Goal: Use online tool/utility: Utilize a website feature to perform a specific function

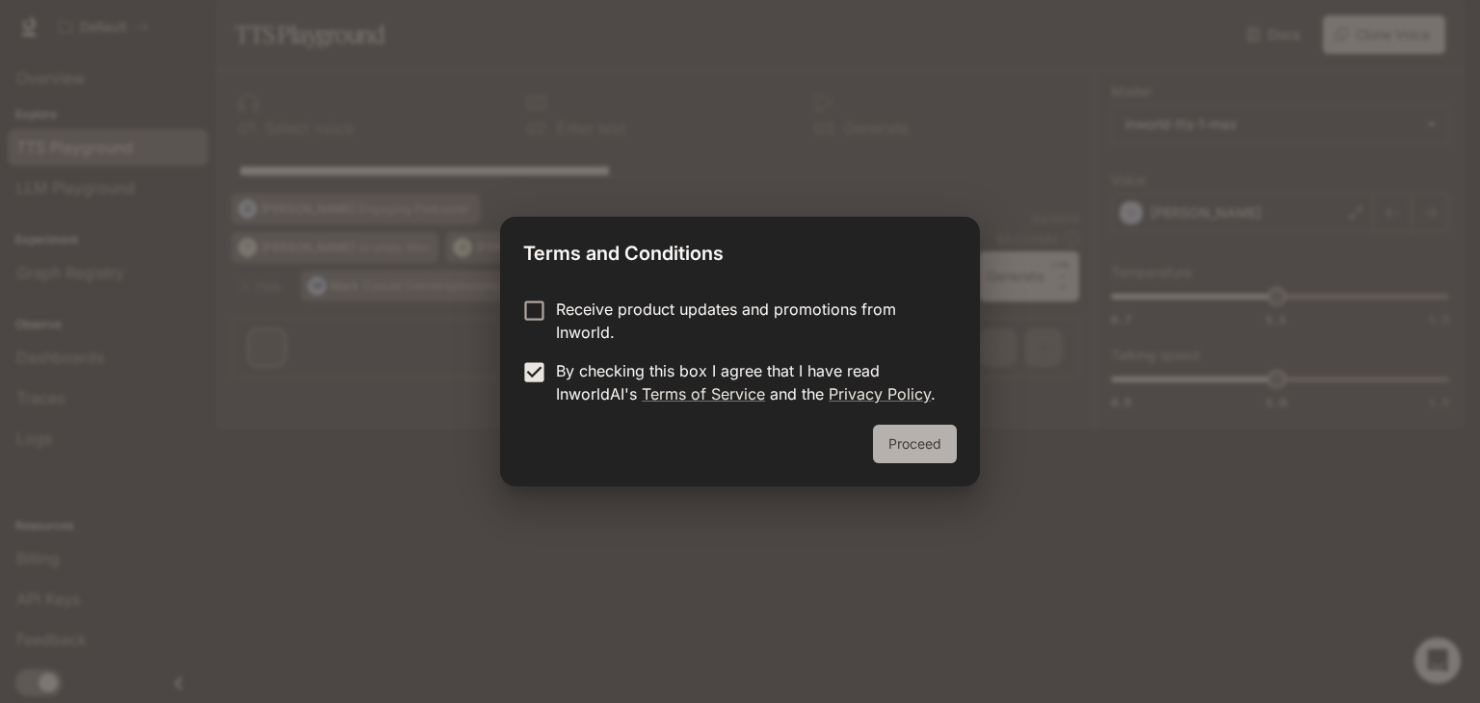
click at [915, 446] on button "Proceed" at bounding box center [915, 444] width 84 height 39
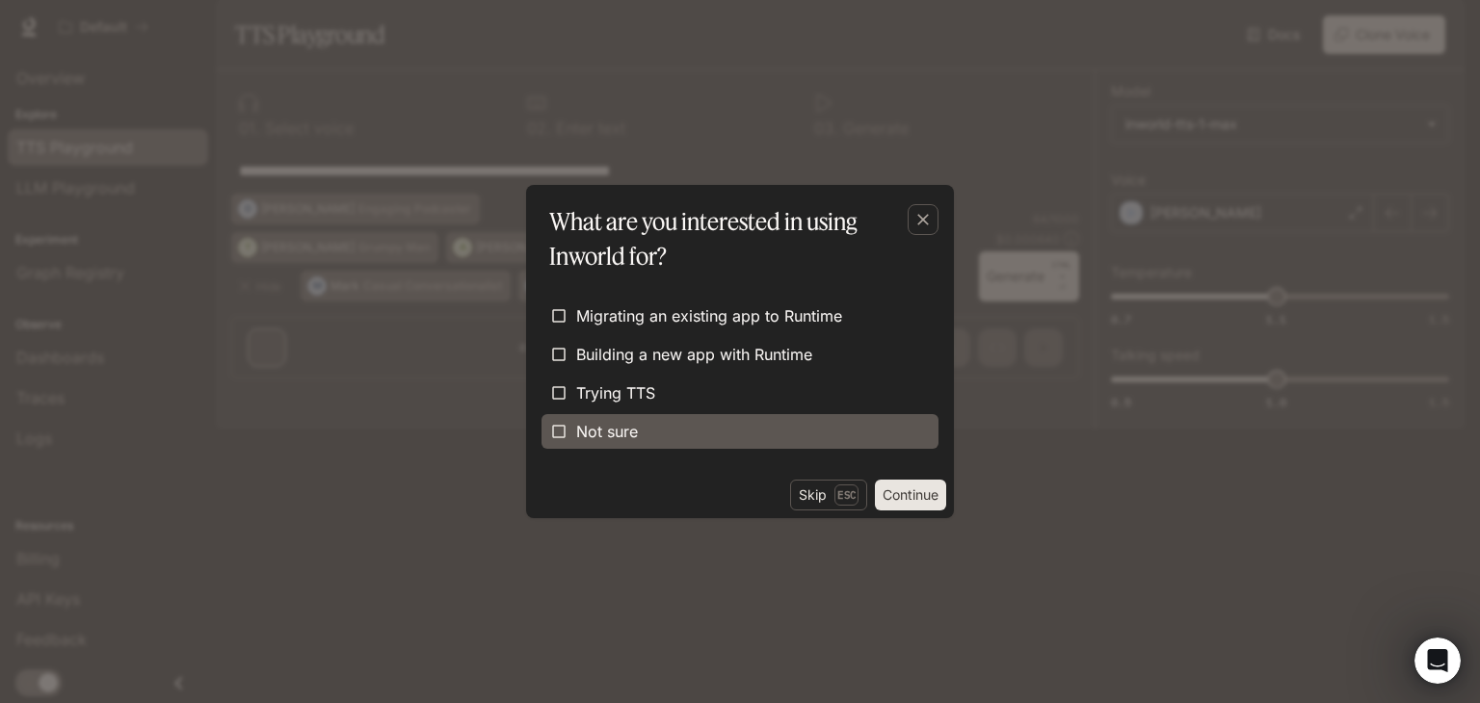
click at [623, 417] on label "Not sure" at bounding box center [740, 431] width 397 height 35
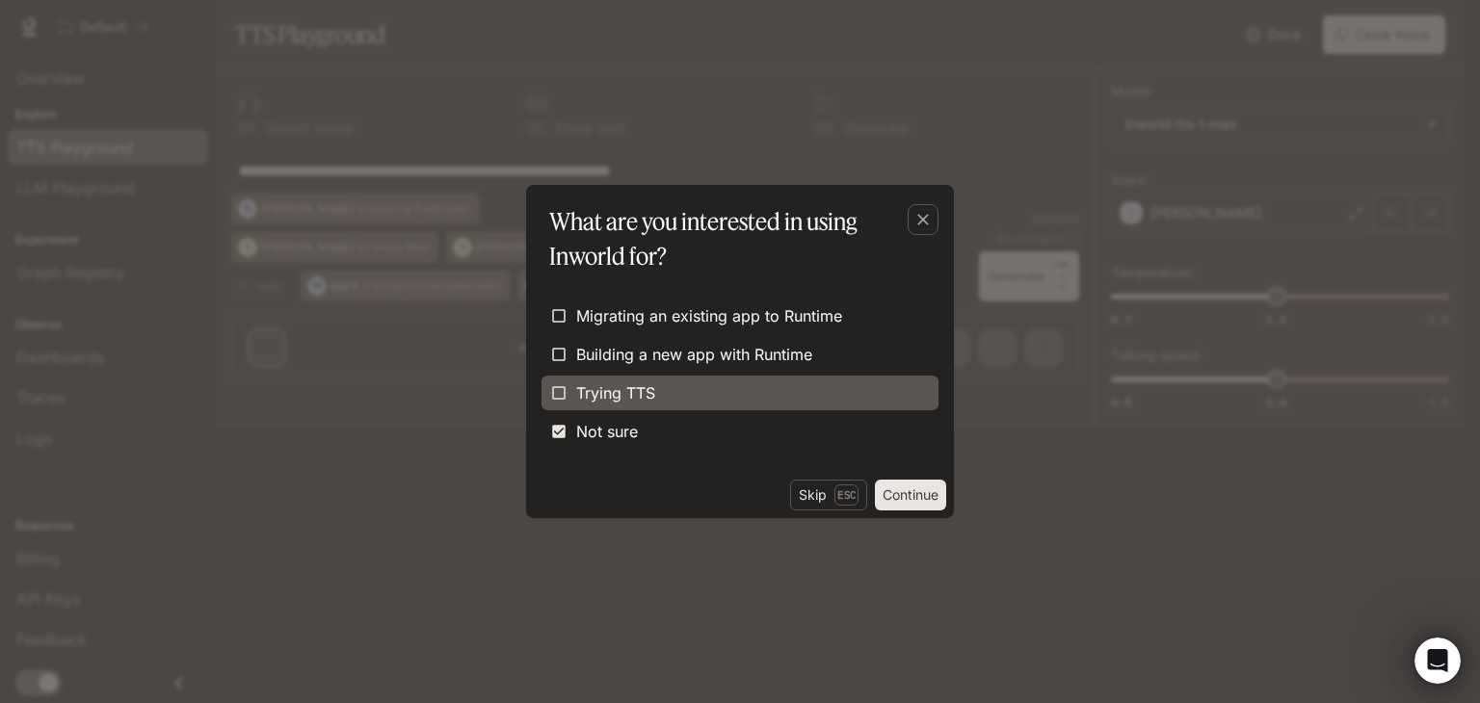
click at [661, 388] on label "Trying TTS" at bounding box center [740, 393] width 397 height 35
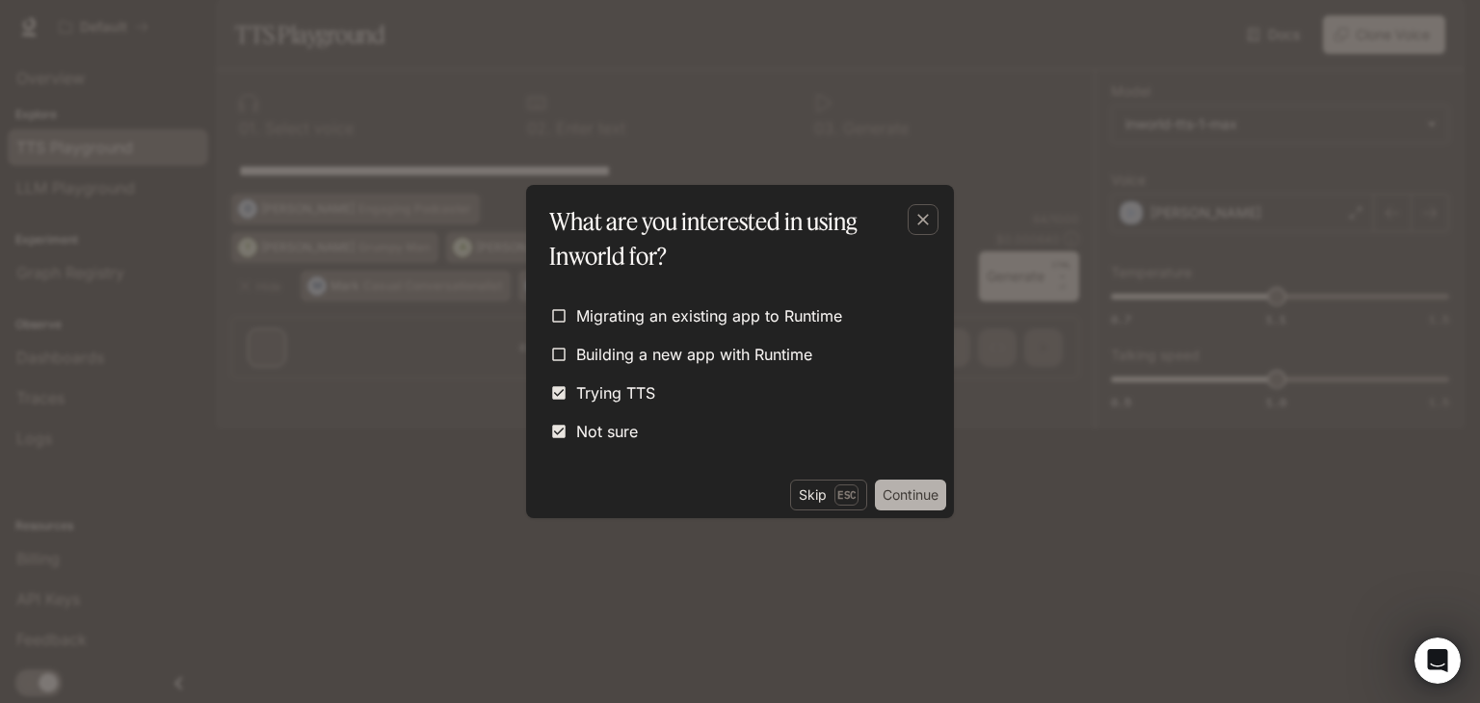
click at [908, 496] on button "Continue" at bounding box center [910, 495] width 71 height 31
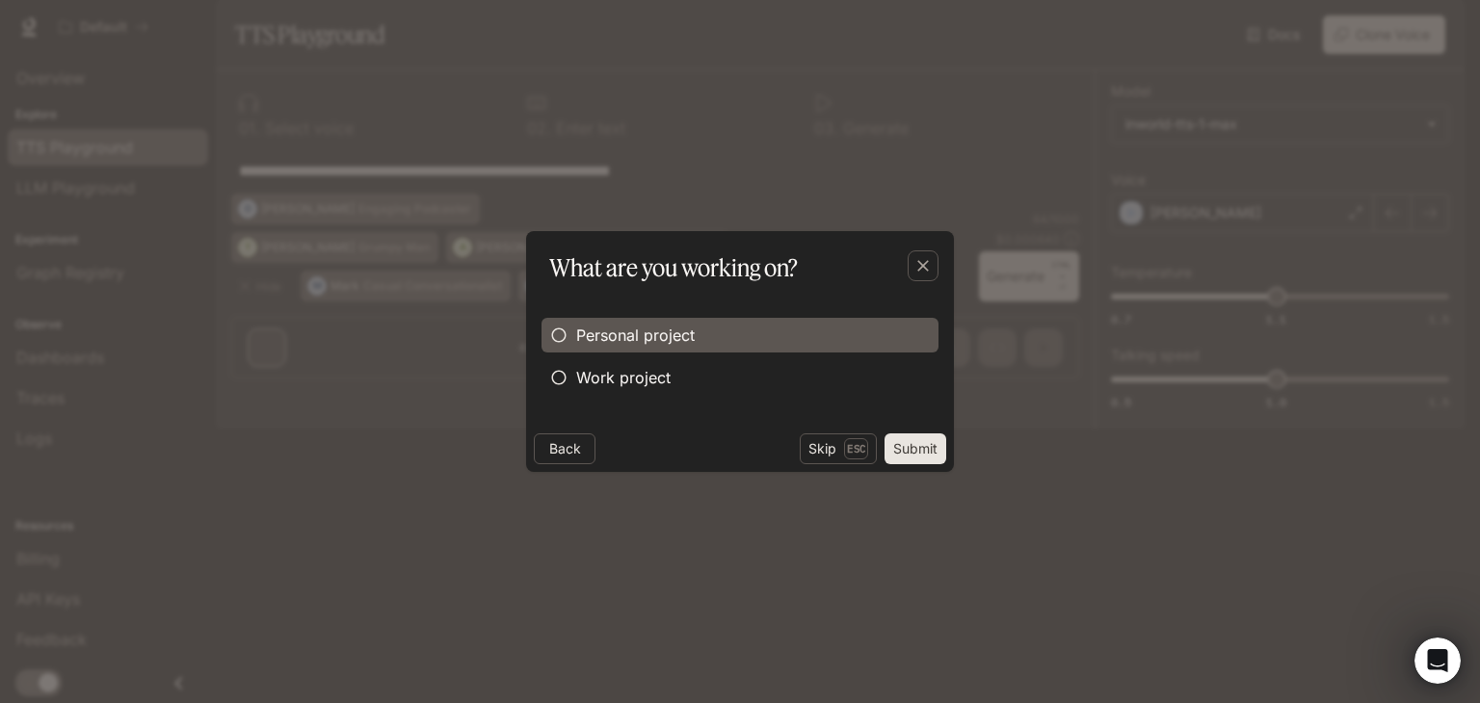
click at [647, 342] on span "Personal project" at bounding box center [635, 335] width 119 height 23
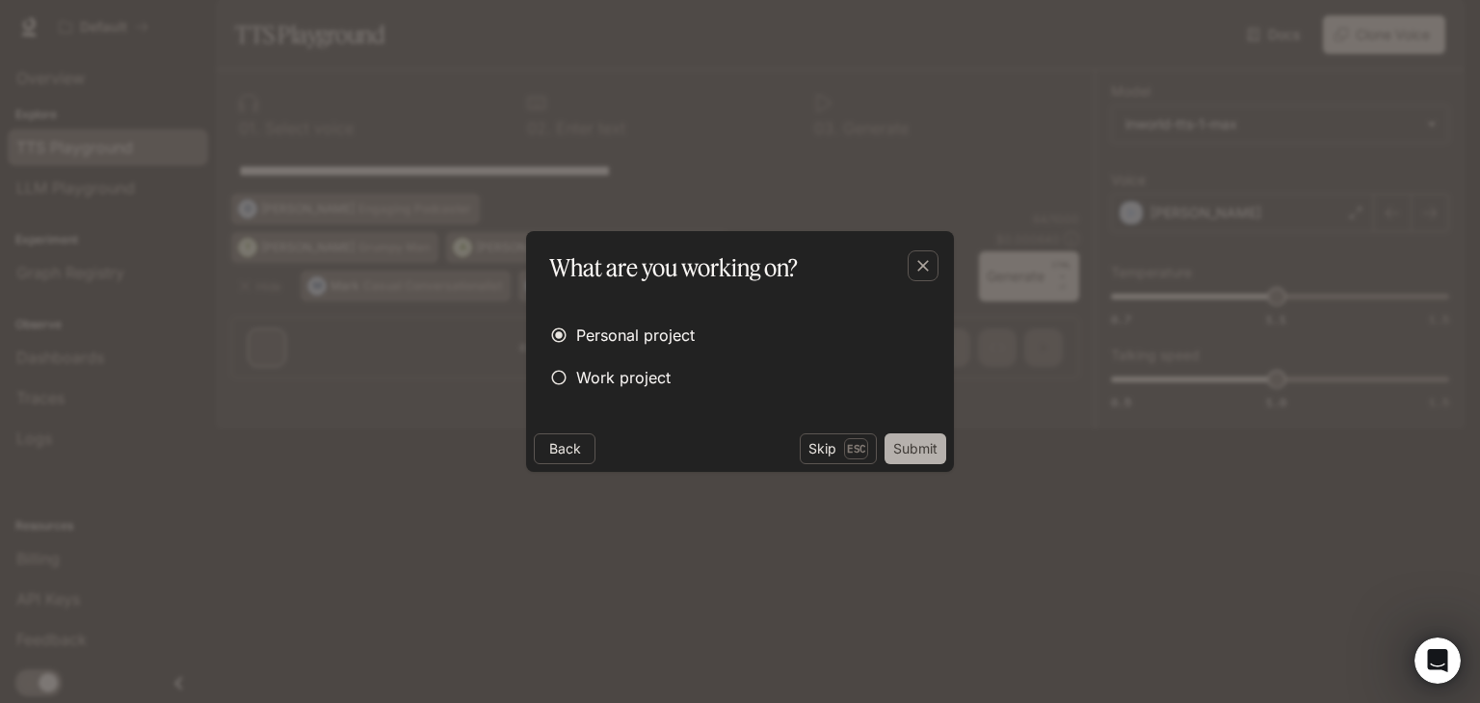
click at [911, 446] on button "Submit" at bounding box center [916, 449] width 62 height 31
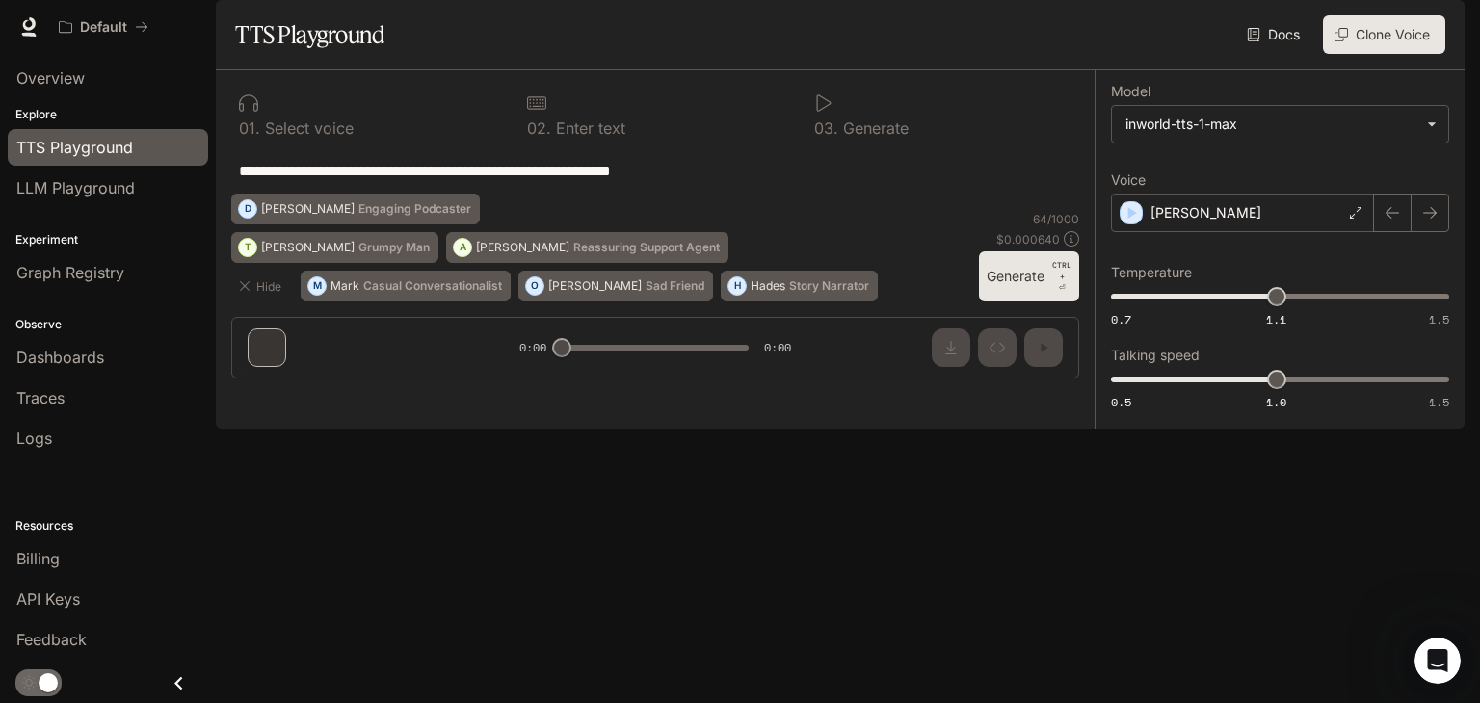
click at [822, 113] on icon at bounding box center [823, 102] width 19 height 19
click at [306, 253] on p "[PERSON_NAME]" at bounding box center [307, 248] width 93 height 12
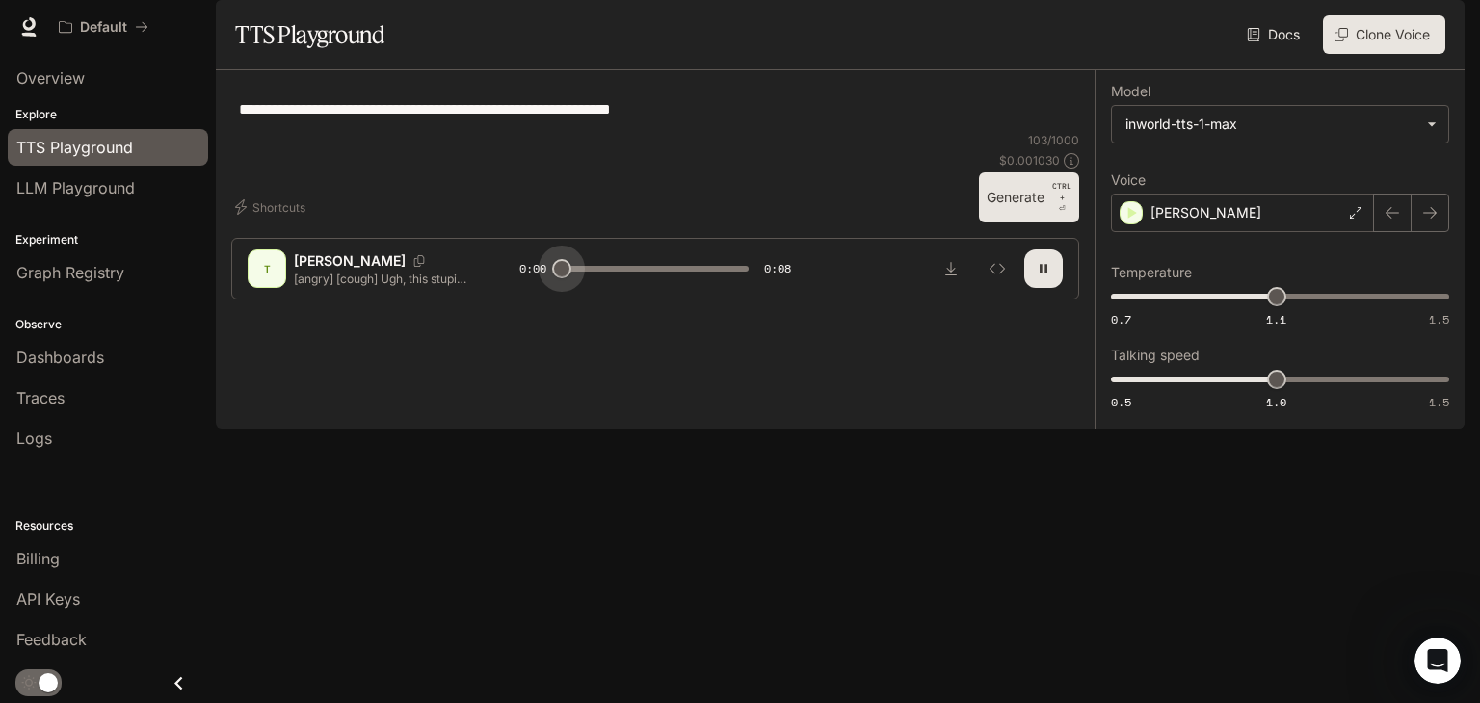
click at [564, 283] on span at bounding box center [655, 268] width 187 height 29
drag, startPoint x: 564, startPoint y: 645, endPoint x: 510, endPoint y: 642, distance: 54.0
click at [510, 288] on div "T [PERSON_NAME] [angry] [cough] Ugh, this stupid cough... It's just so hard [co…" at bounding box center [655, 269] width 815 height 39
type input "*"
click at [1003, 275] on icon "Inspect" at bounding box center [997, 269] width 15 height 11
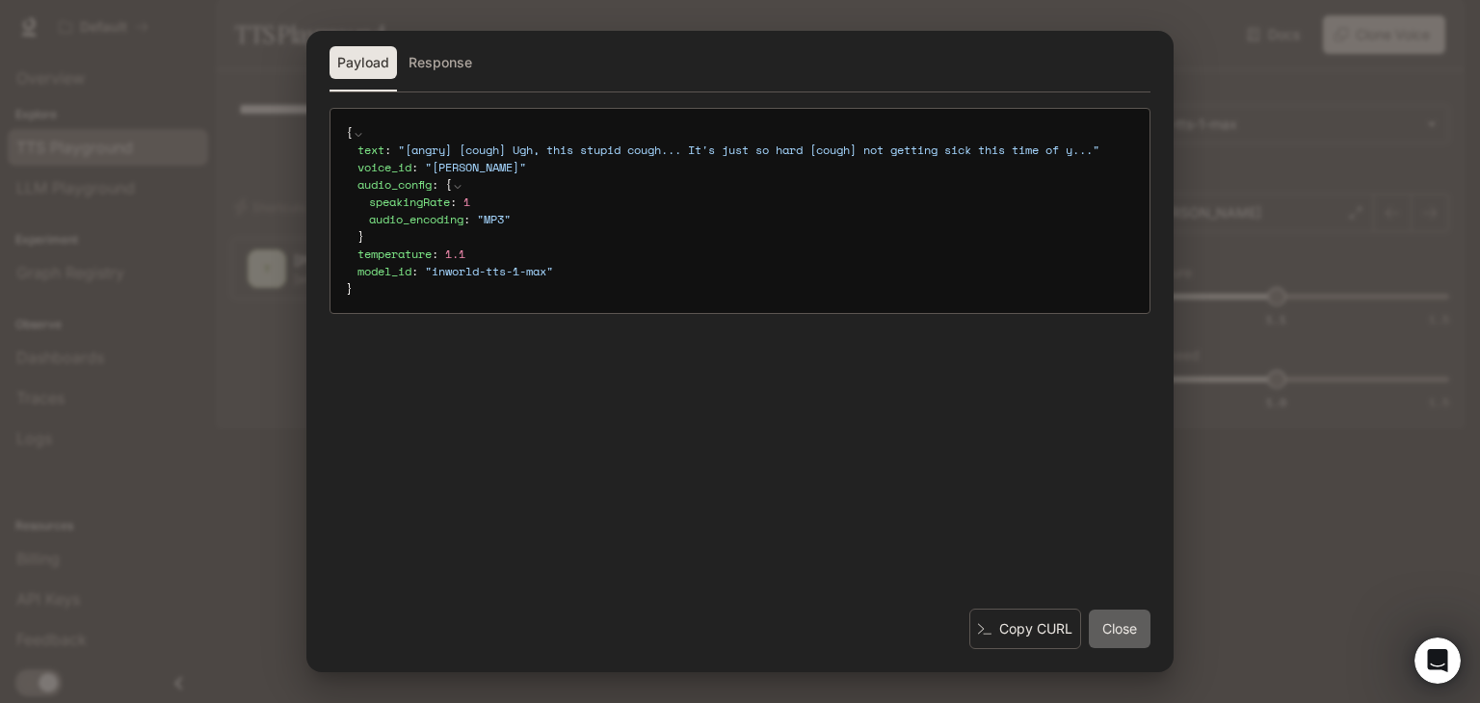
click at [1118, 636] on button "Close" at bounding box center [1120, 629] width 62 height 39
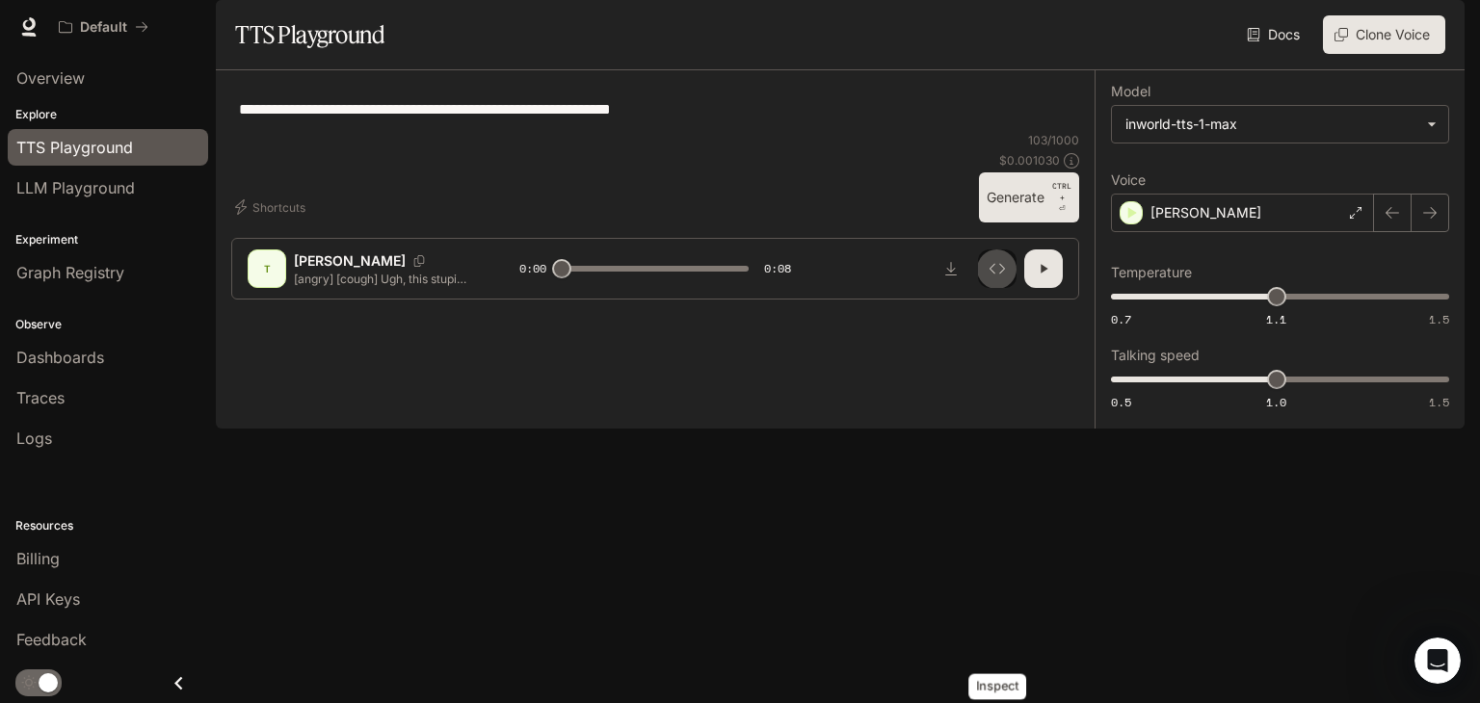
click at [995, 277] on icon "Inspect" at bounding box center [997, 268] width 15 height 15
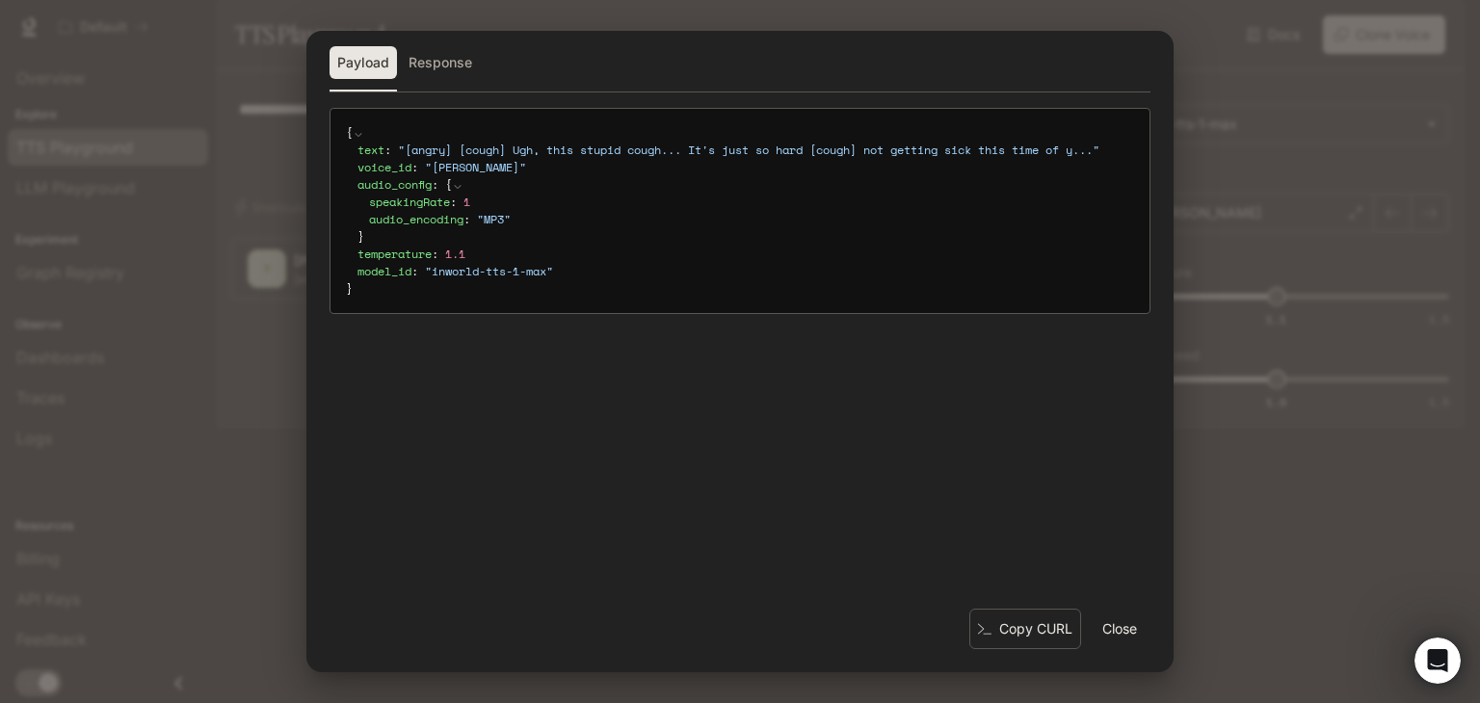
click at [1218, 445] on div "Payload Response { text : " [angry] [cough] Ugh, this stupid cough... It's just…" at bounding box center [740, 351] width 1480 height 703
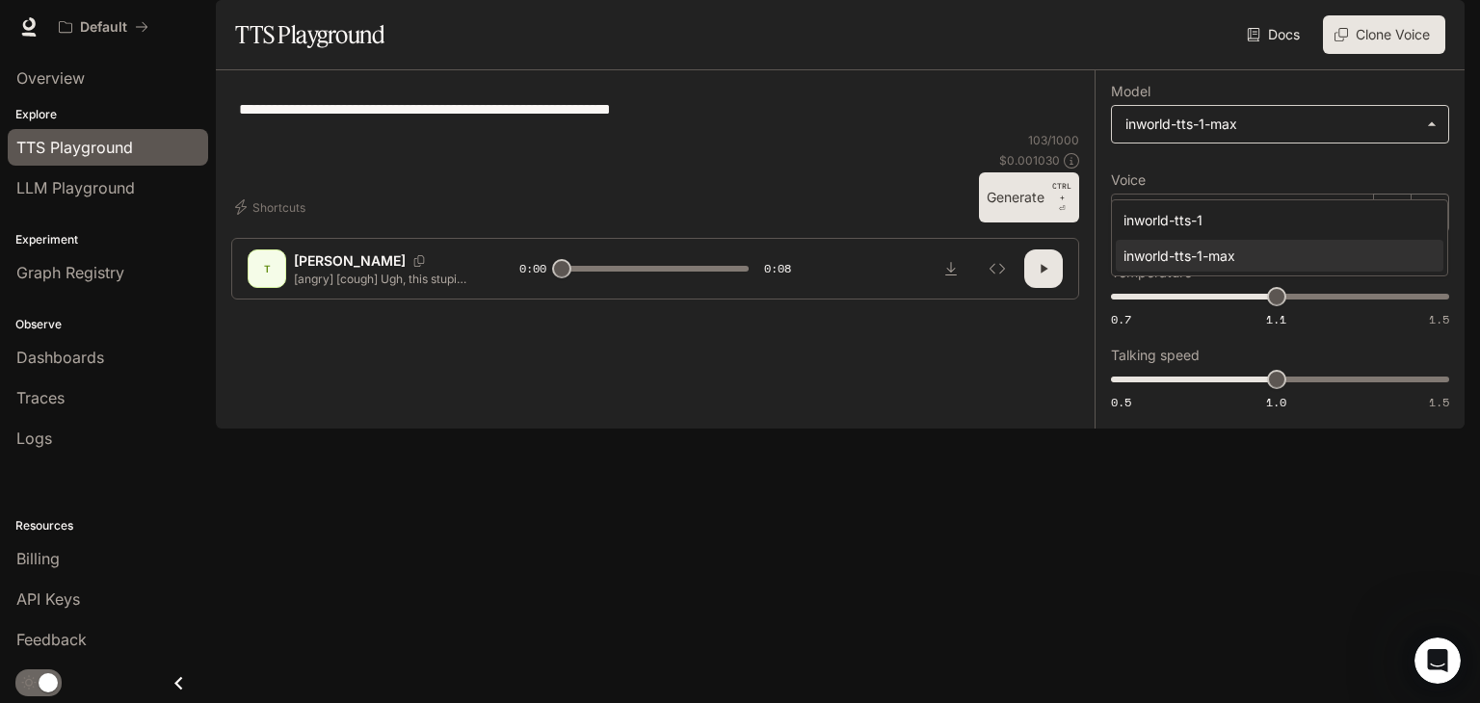
click at [1174, 183] on body "**********" at bounding box center [740, 351] width 1480 height 703
click at [1174, 183] on div at bounding box center [740, 351] width 1480 height 703
click at [1176, 223] on p "[PERSON_NAME]" at bounding box center [1205, 212] width 111 height 19
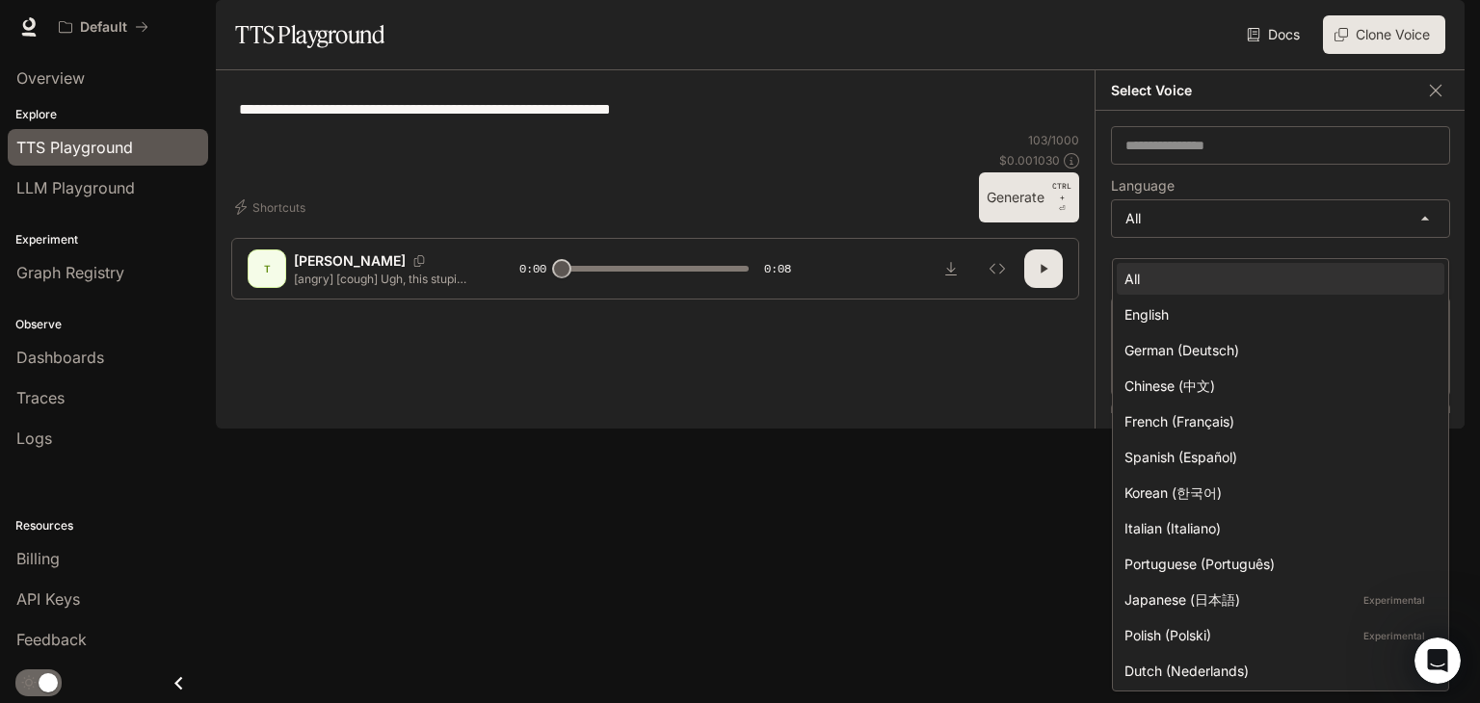
click at [1176, 272] on body "**********" at bounding box center [740, 351] width 1480 height 703
